Goal: Navigation & Orientation: Find specific page/section

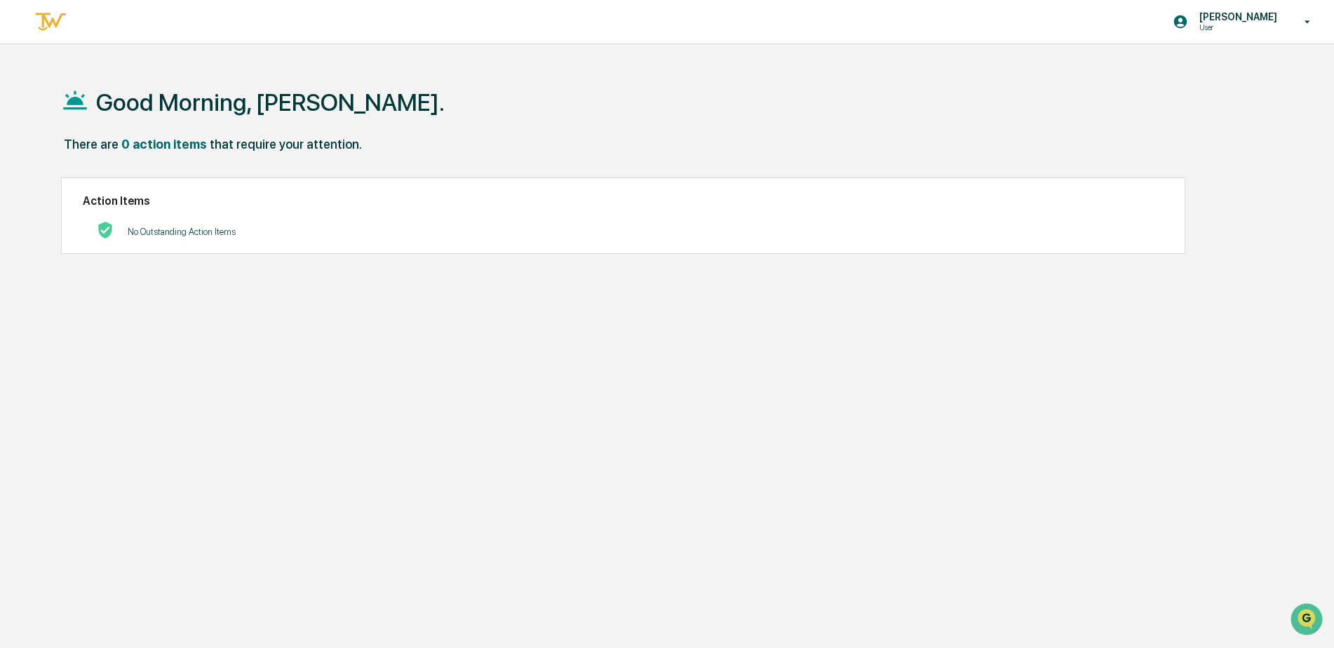
click at [1243, 13] on p "[PERSON_NAME]" at bounding box center [1236, 16] width 96 height 11
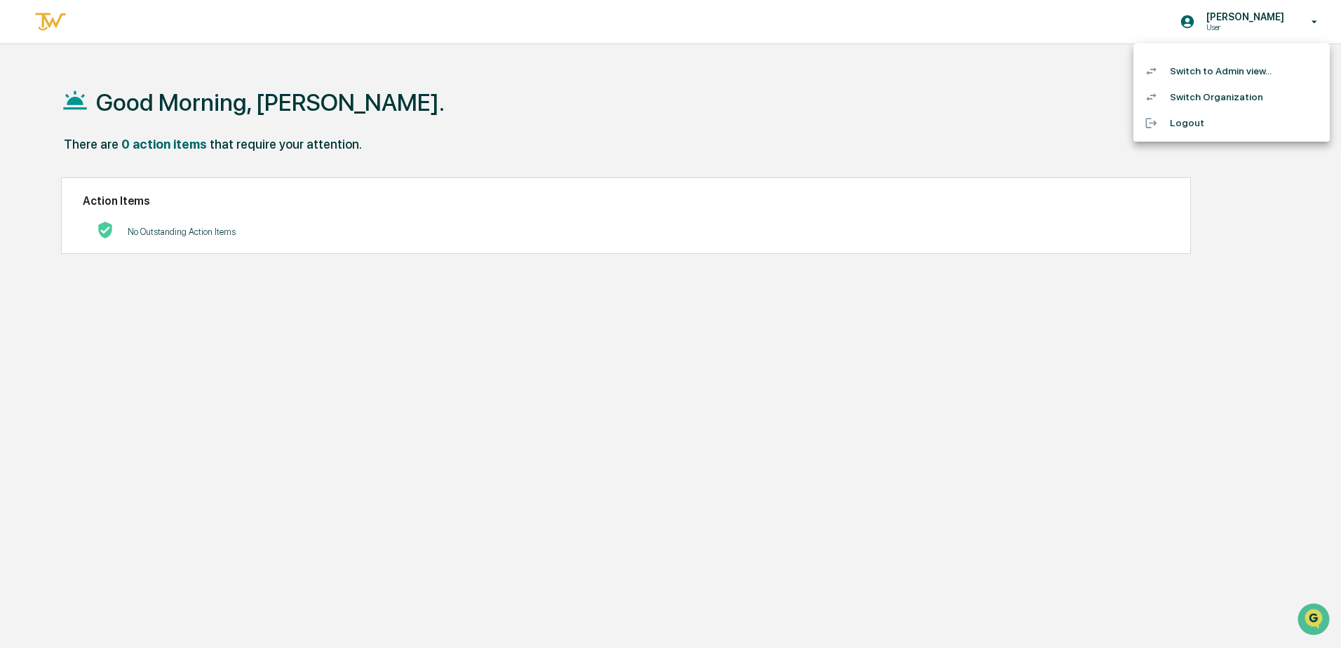
click at [1180, 72] on li "Switch to Admin view..." at bounding box center [1231, 71] width 196 height 26
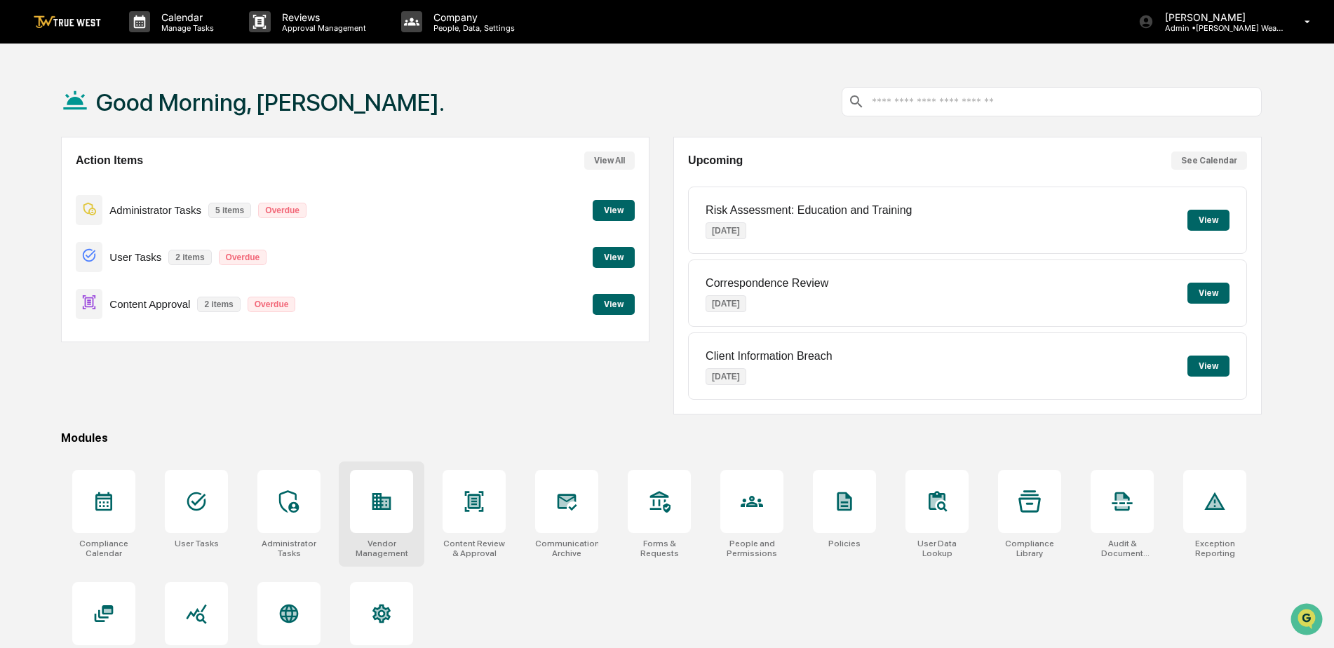
click at [383, 510] on icon at bounding box center [381, 501] width 19 height 17
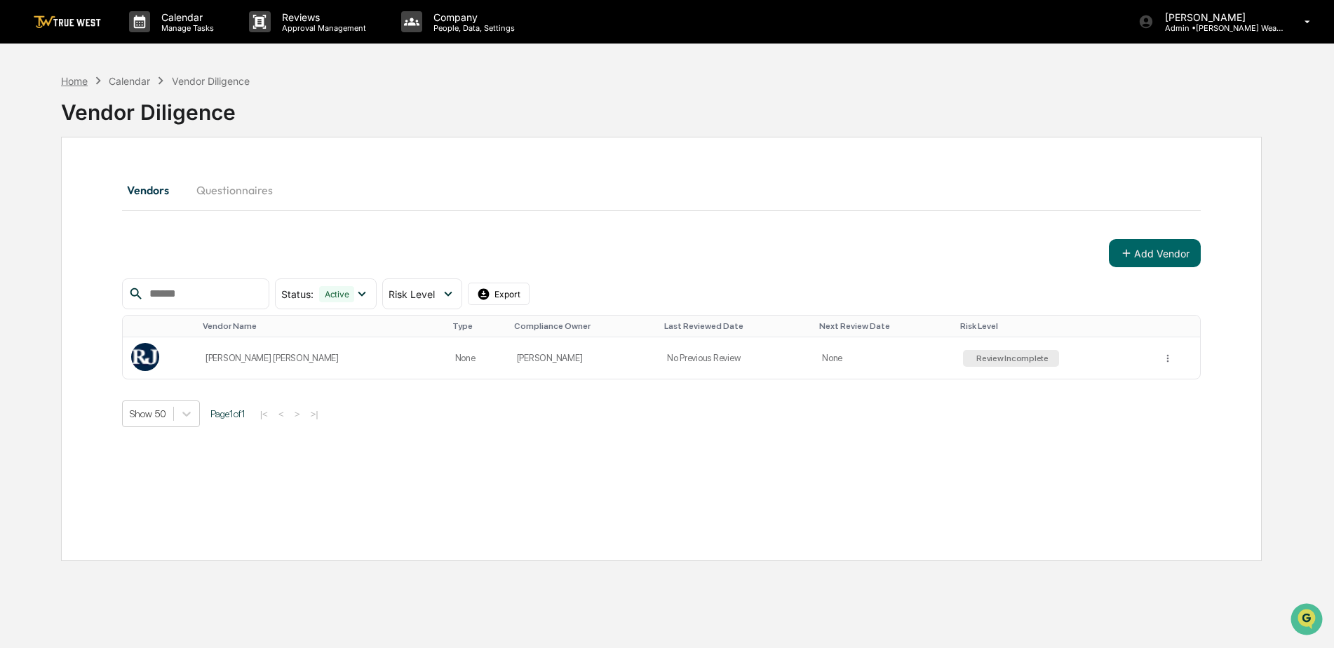
click at [86, 86] on div "Home" at bounding box center [74, 81] width 27 height 12
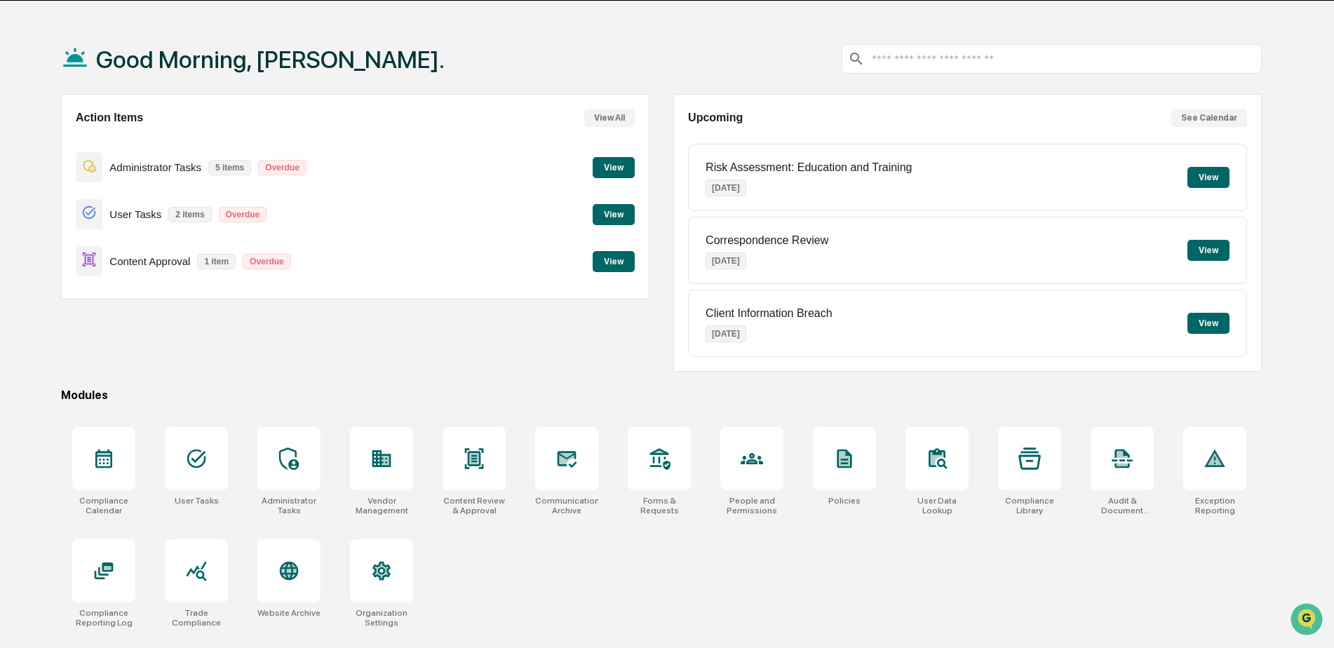
scroll to position [67, 0]
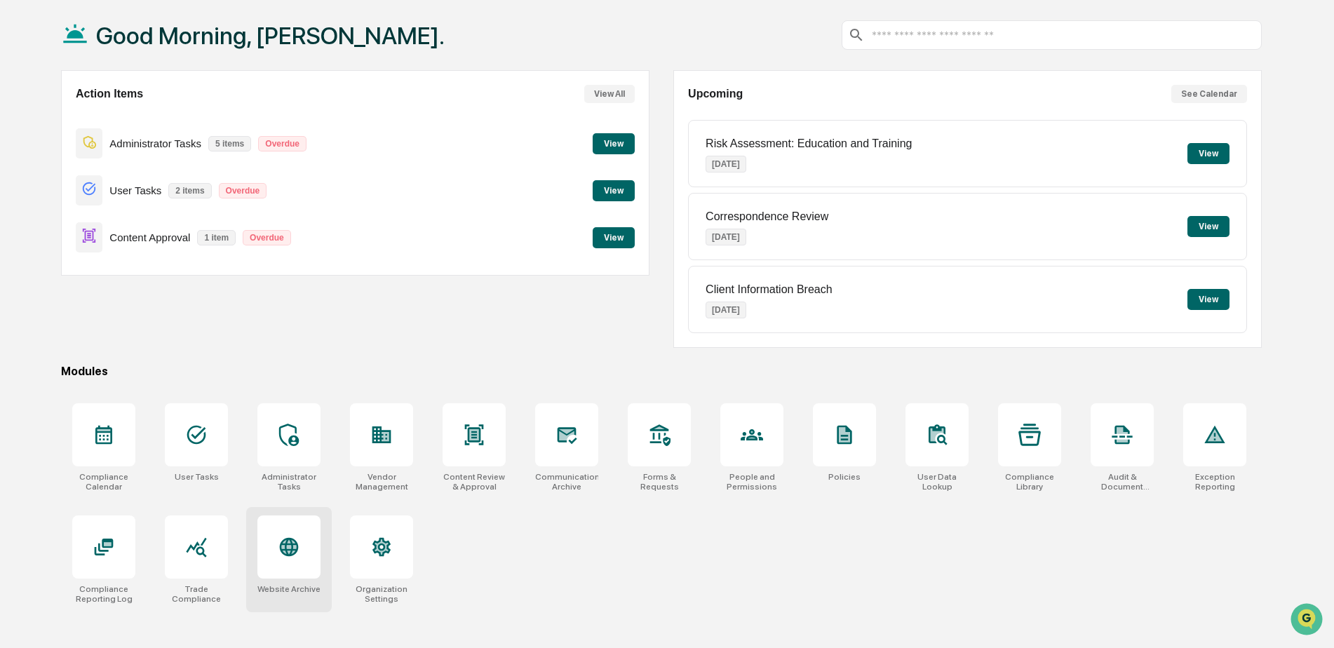
click at [295, 560] on div at bounding box center [288, 546] width 63 height 63
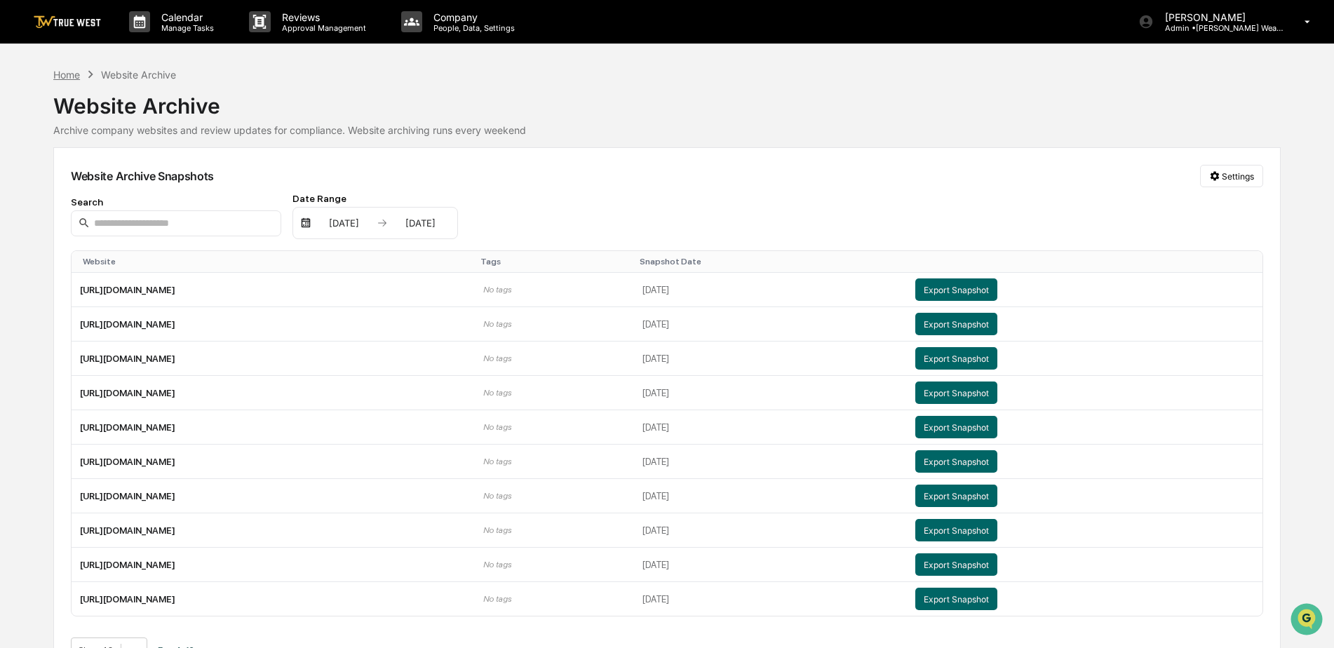
click at [64, 72] on div "Home" at bounding box center [66, 75] width 27 height 12
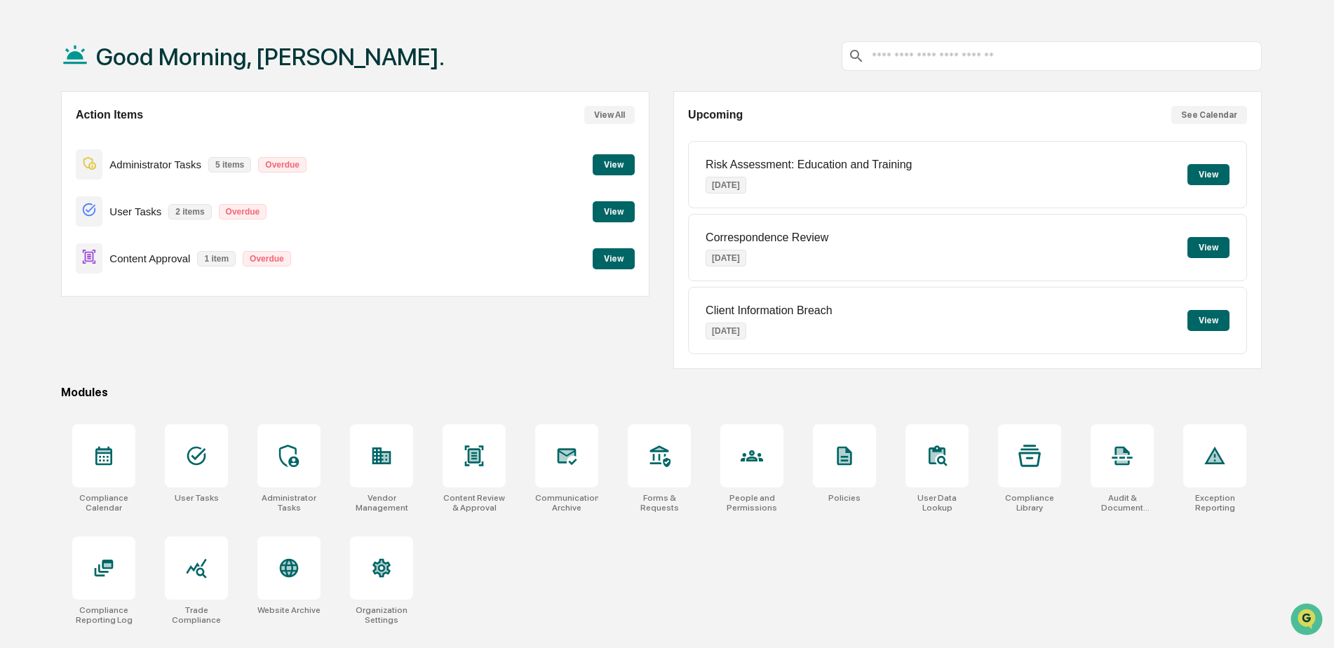
scroll to position [67, 0]
